Goal: Information Seeking & Learning: Learn about a topic

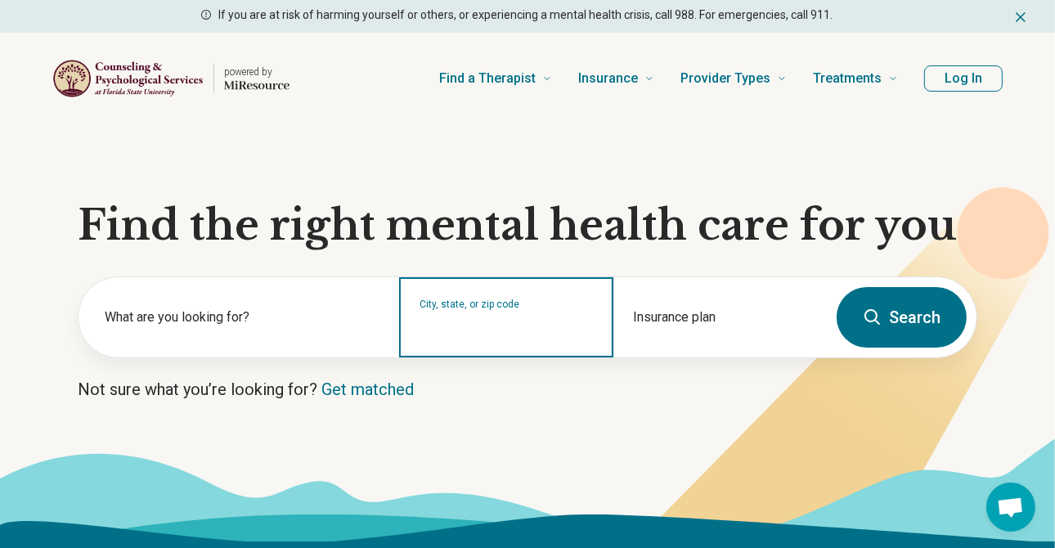
click at [529, 325] on input "City, state, or zip code" at bounding box center [505, 328] width 173 height 20
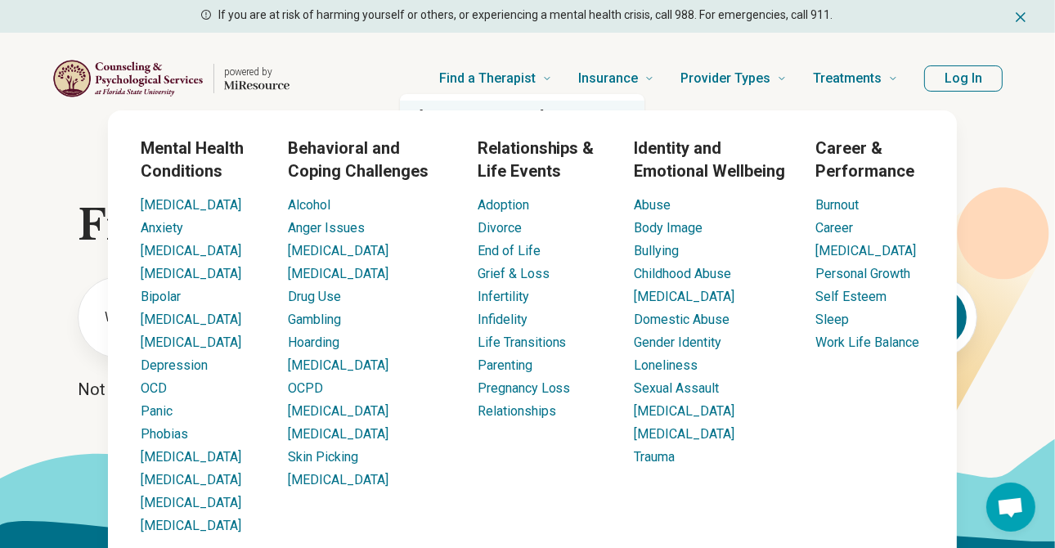
type input "*****"
click at [492, 115] on div "Mental Health Conditions [MEDICAL_DATA] Anxiety [MEDICAL_DATA] [MEDICAL_DATA] B…" at bounding box center [532, 335] width 849 height 451
click at [839, 204] on link "Burnout" at bounding box center [836, 205] width 43 height 16
